Goal: Task Accomplishment & Management: Use online tool/utility

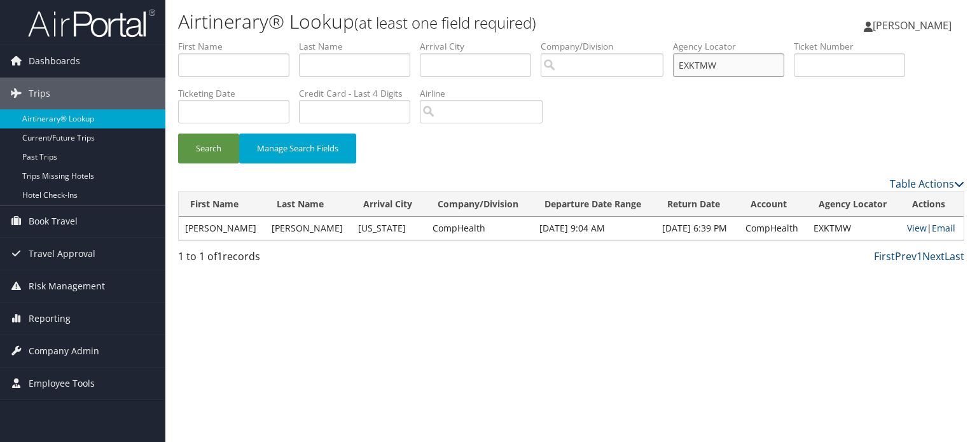
click at [696, 68] on input "EXKTMW" at bounding box center [728, 65] width 111 height 24
paste input "MEJUQF"
type input "MEJUQF"
click at [204, 143] on button "Search" at bounding box center [208, 149] width 61 height 30
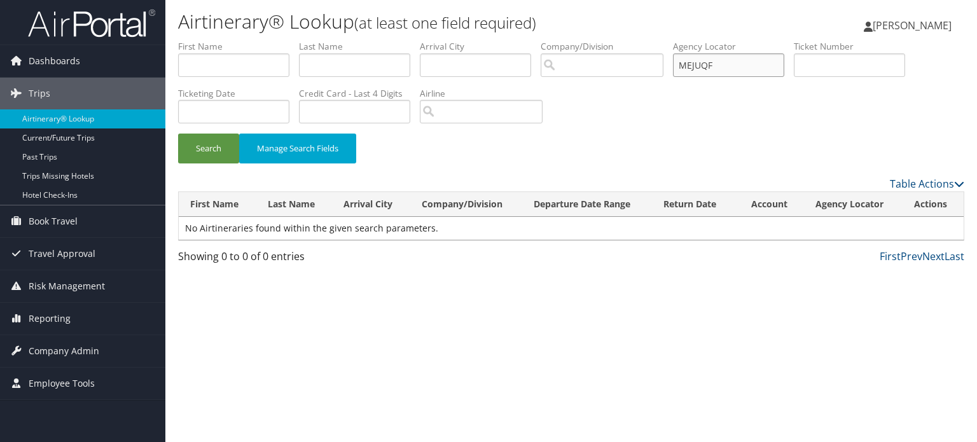
click at [715, 63] on input "MEJUQF" at bounding box center [728, 65] width 111 height 24
paste input "HDIANR"
type input "HDIANR"
click at [223, 153] on button "Search" at bounding box center [208, 149] width 61 height 30
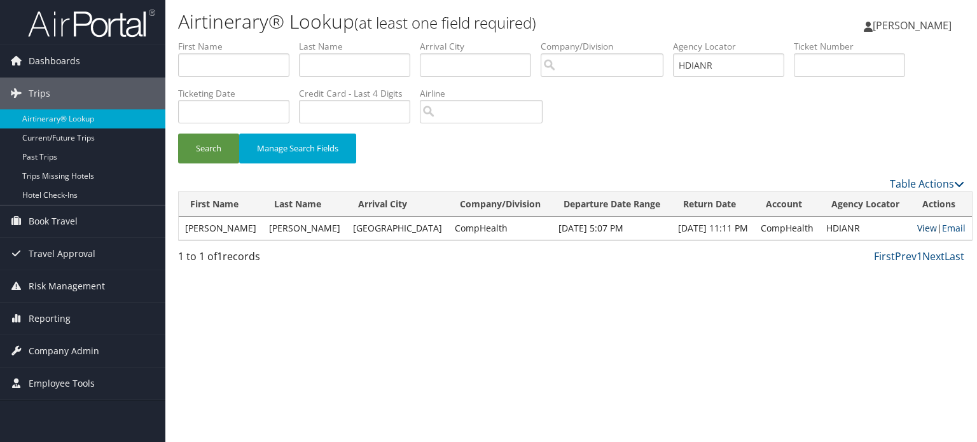
click at [917, 228] on link "View" at bounding box center [927, 228] width 20 height 12
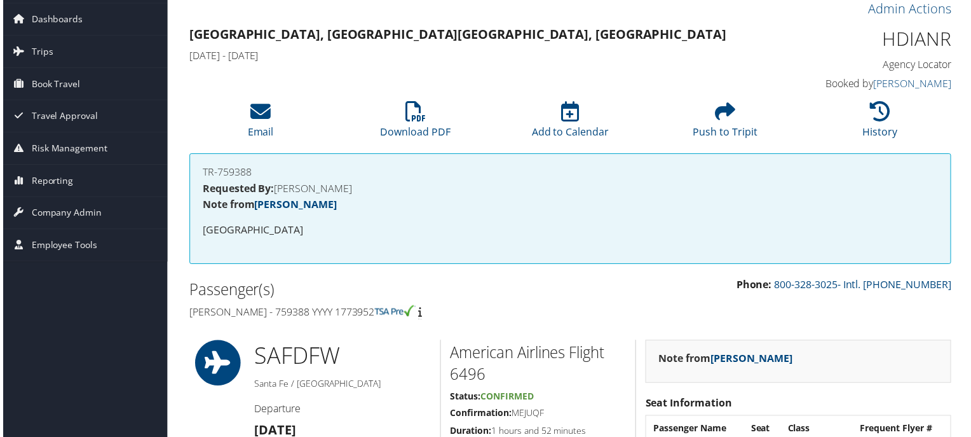
scroll to position [64, 0]
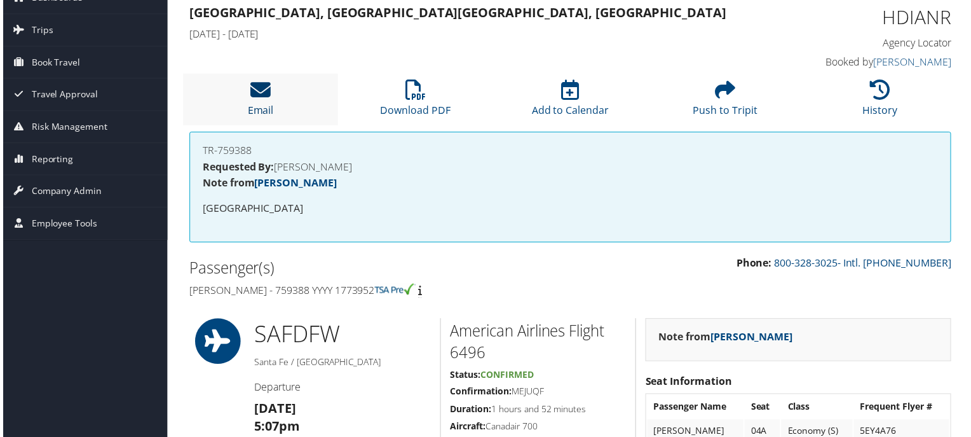
click at [259, 97] on icon at bounding box center [259, 90] width 20 height 20
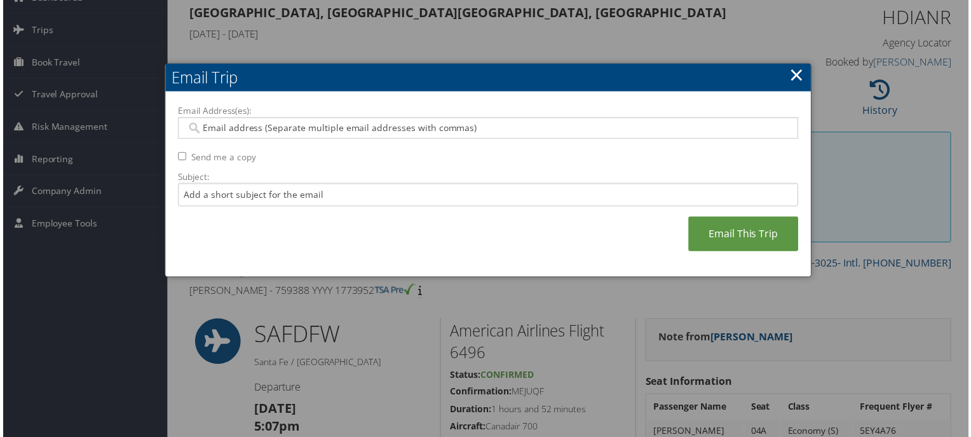
click at [492, 125] on input "Email Address(es):" at bounding box center [488, 128] width 608 height 13
paste input "DRRANDY.BLACKBURN@GMAIL.COM"
type input "DRRANDY.BLACKBURN@GMAIL.COM"
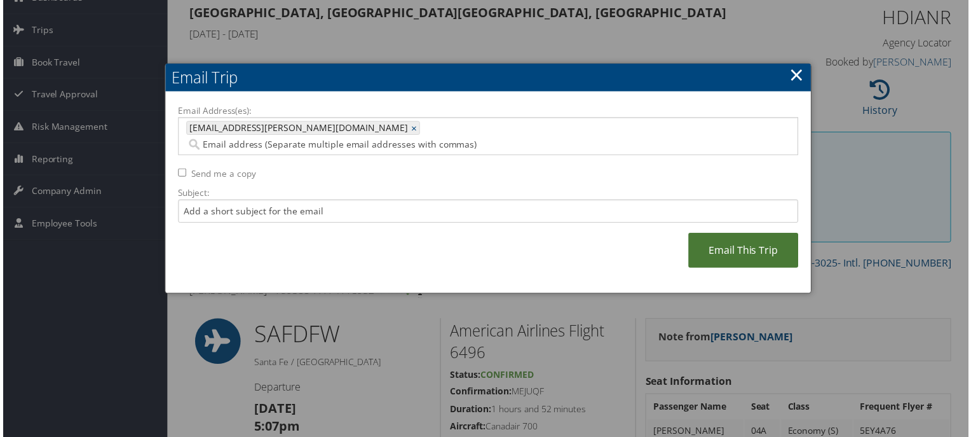
click at [749, 234] on link "Email This Trip" at bounding box center [745, 251] width 111 height 35
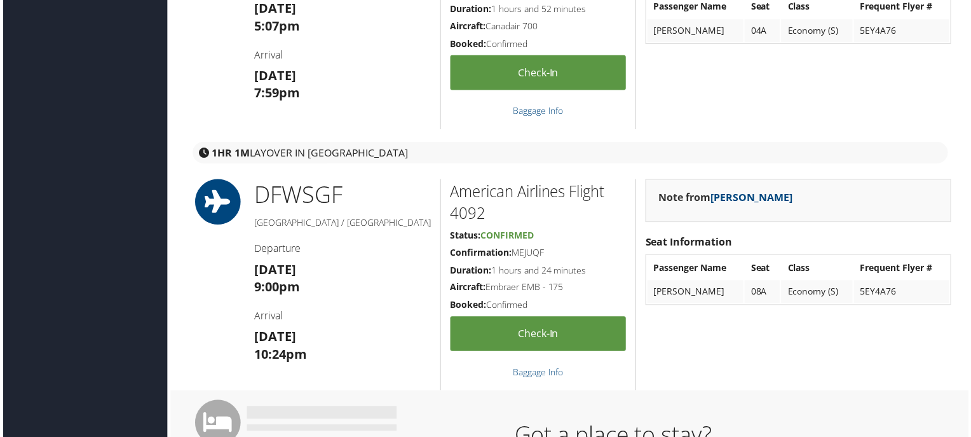
scroll to position [445, 0]
